Goal: Information Seeking & Learning: Learn about a topic

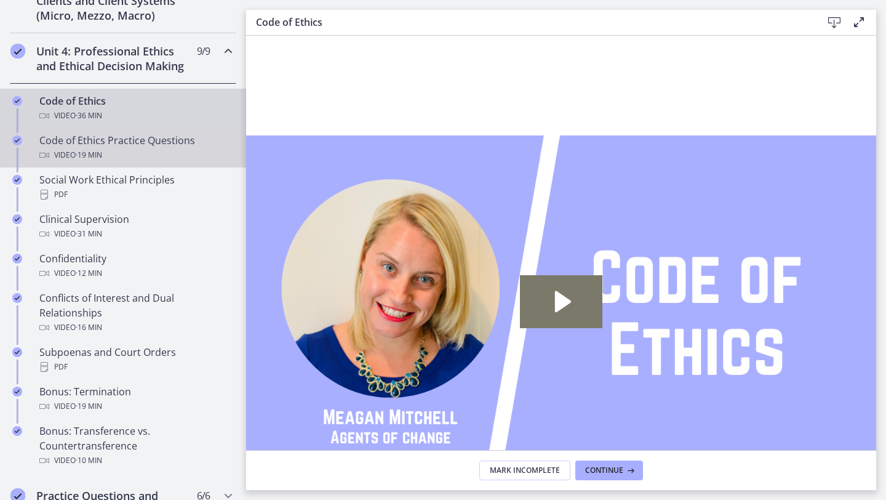
click at [137, 153] on div "Video · 19 min" at bounding box center [135, 155] width 192 height 15
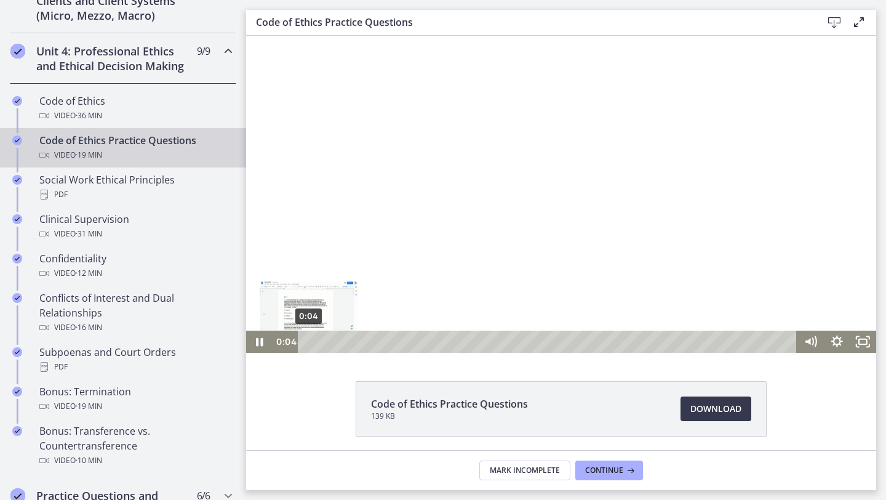
click at [309, 343] on div "0:04" at bounding box center [550, 342] width 484 height 22
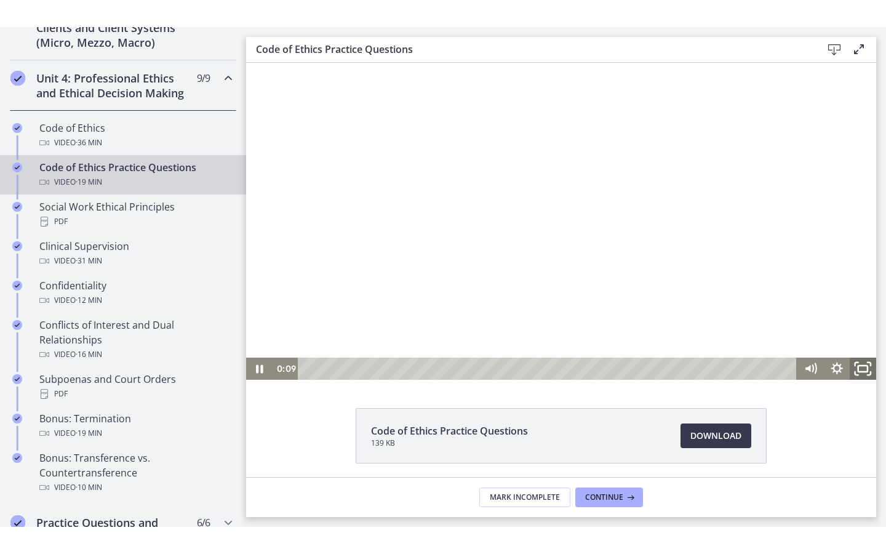
click at [861, 366] on icon "Fullscreen" at bounding box center [862, 368] width 31 height 26
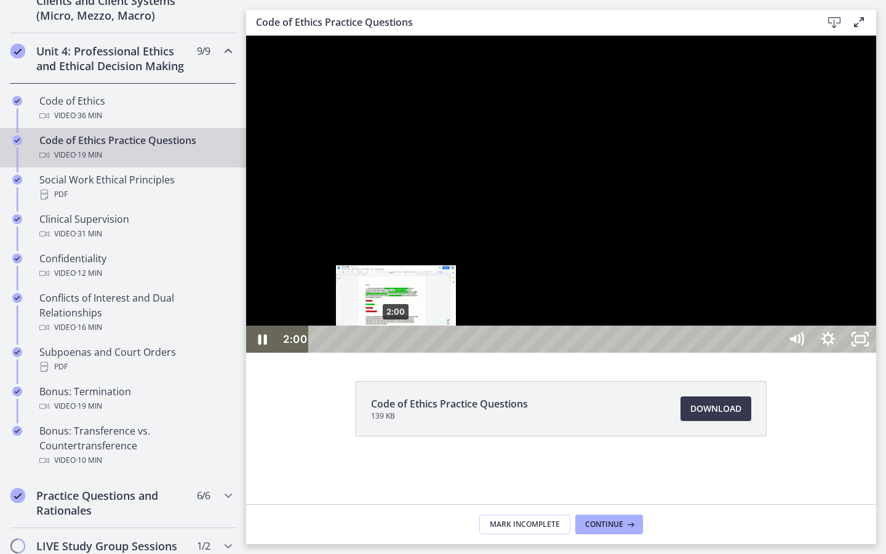
click at [396, 353] on div "2:00" at bounding box center [547, 339] width 452 height 27
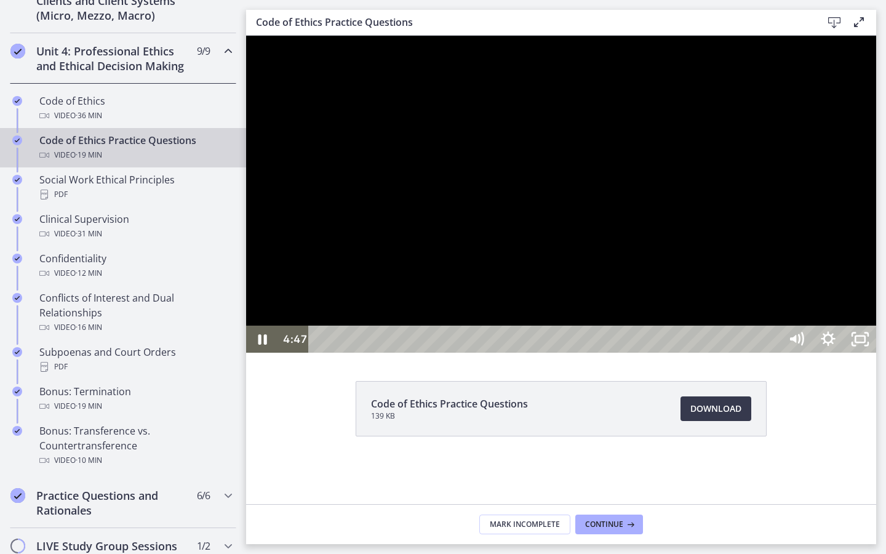
click at [278, 353] on div at bounding box center [561, 194] width 630 height 317
click at [299, 353] on div at bounding box center [561, 194] width 630 height 317
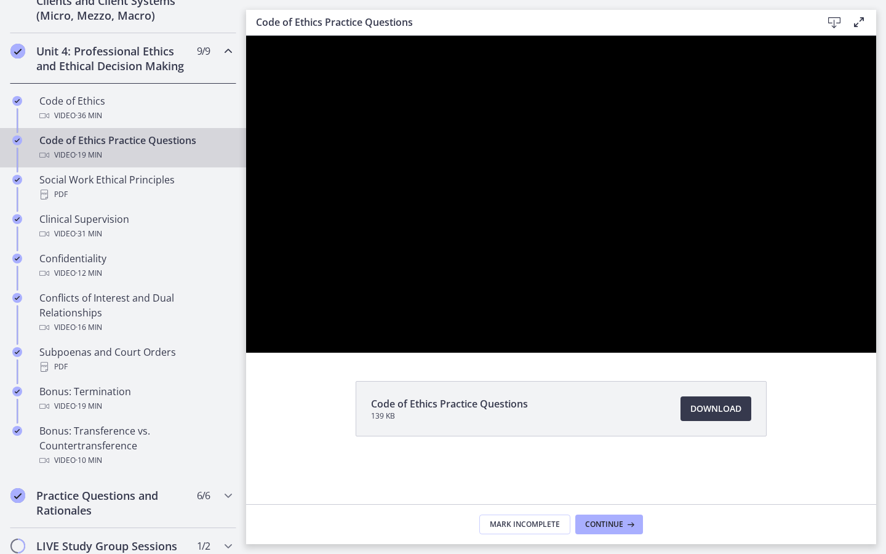
click at [299, 353] on div at bounding box center [561, 194] width 630 height 317
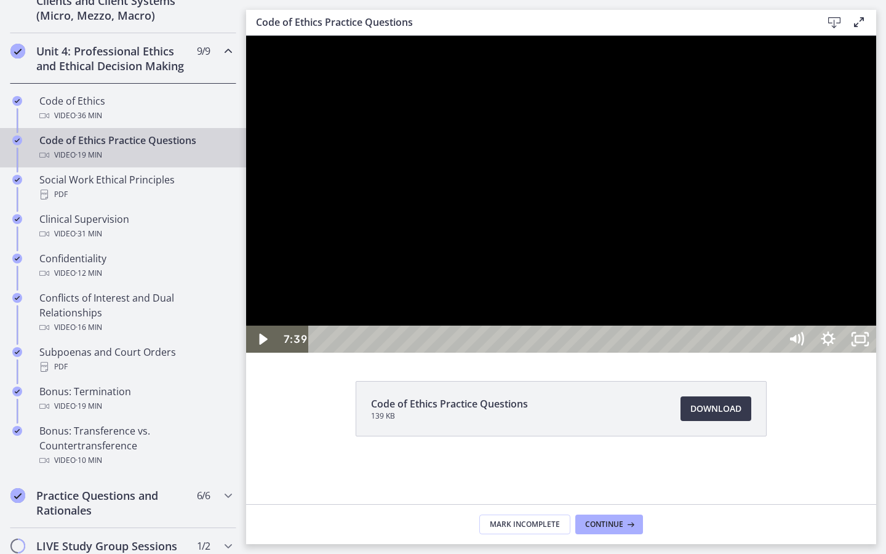
click at [508, 295] on div at bounding box center [561, 194] width 630 height 317
click at [880, 356] on icon "Unfullscreen" at bounding box center [860, 339] width 38 height 33
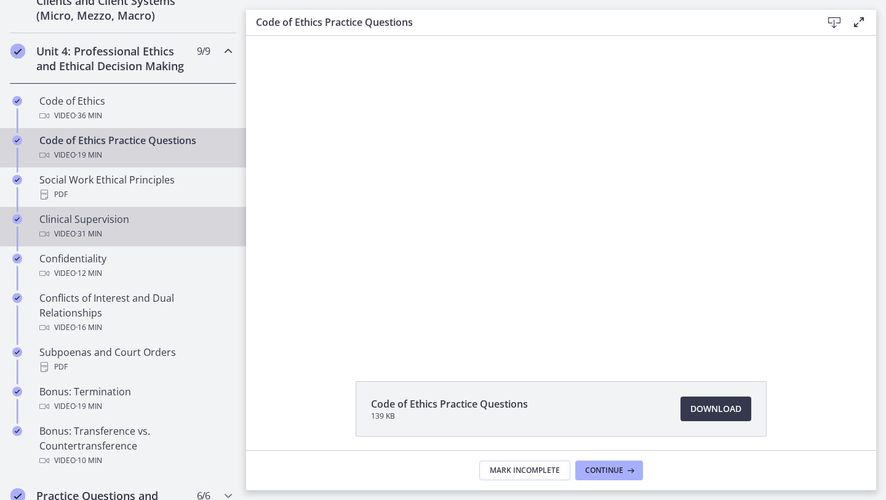
click at [49, 221] on div "Clinical Supervision Video · 31 min" at bounding box center [135, 227] width 192 height 30
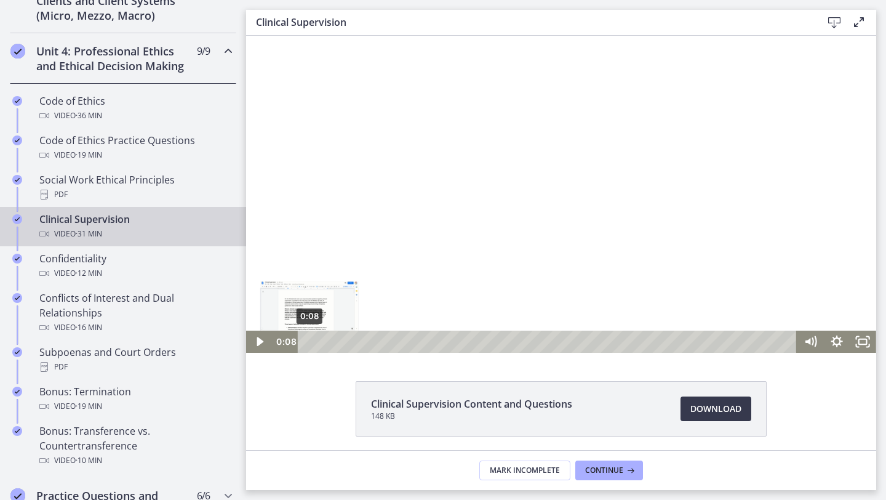
click at [310, 340] on div "0:08" at bounding box center [550, 342] width 484 height 22
click at [866, 349] on icon "Fullscreen" at bounding box center [862, 341] width 31 height 26
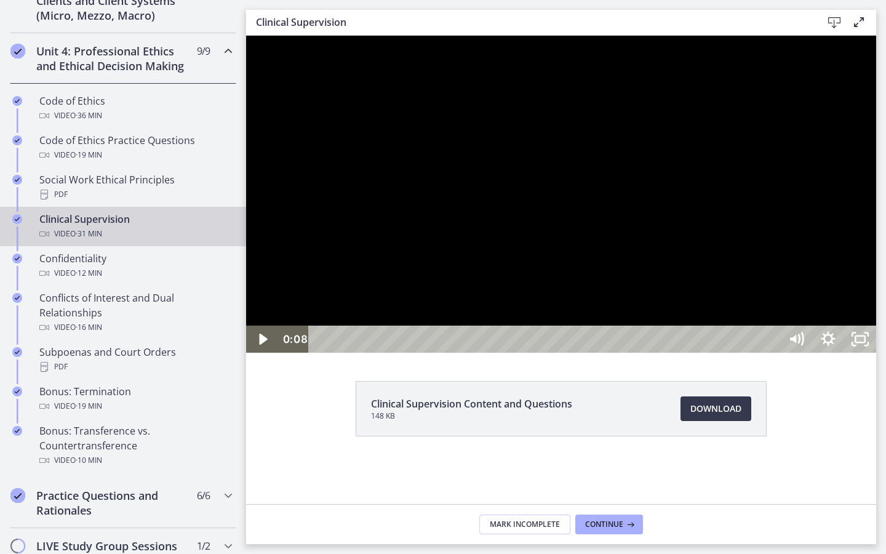
click at [876, 346] on div at bounding box center [561, 194] width 630 height 317
drag, startPoint x: 1120, startPoint y: 578, endPoint x: 1120, endPoint y: 524, distance: 54.2
click at [880, 356] on icon "Unfullscreen" at bounding box center [860, 339] width 38 height 33
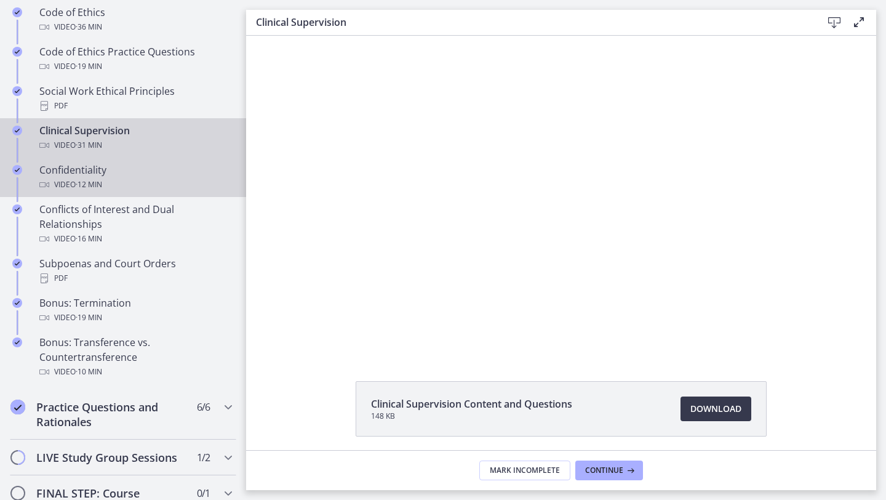
scroll to position [577, 0]
